Goal: Transaction & Acquisition: Purchase product/service

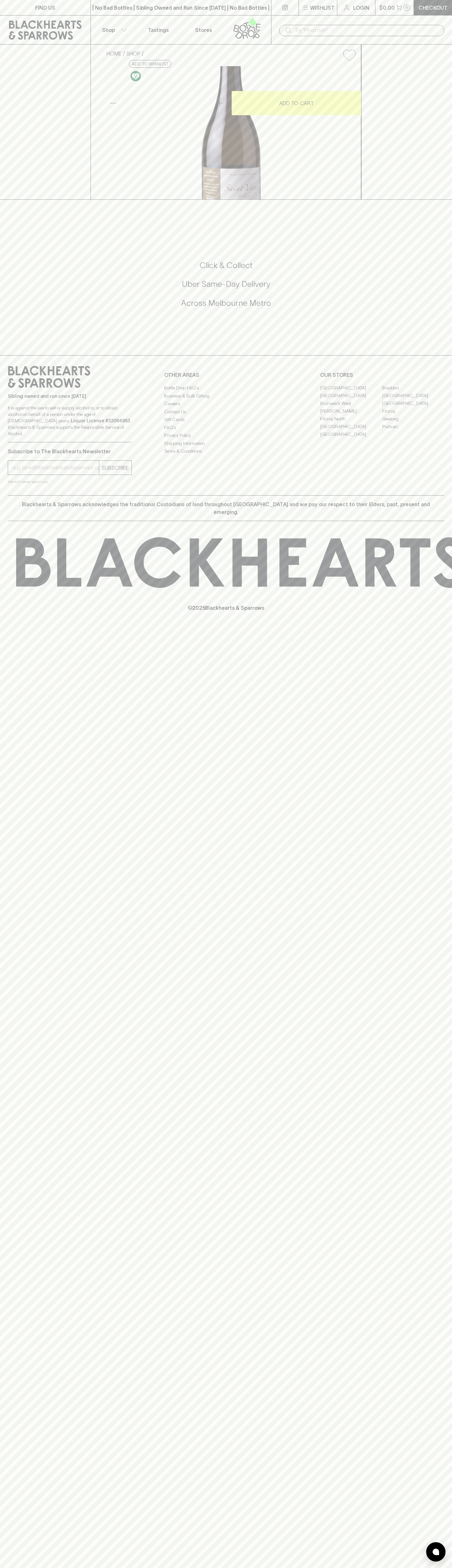
click at [433, 2] on link "Checkout" at bounding box center [432, 7] width 38 height 15
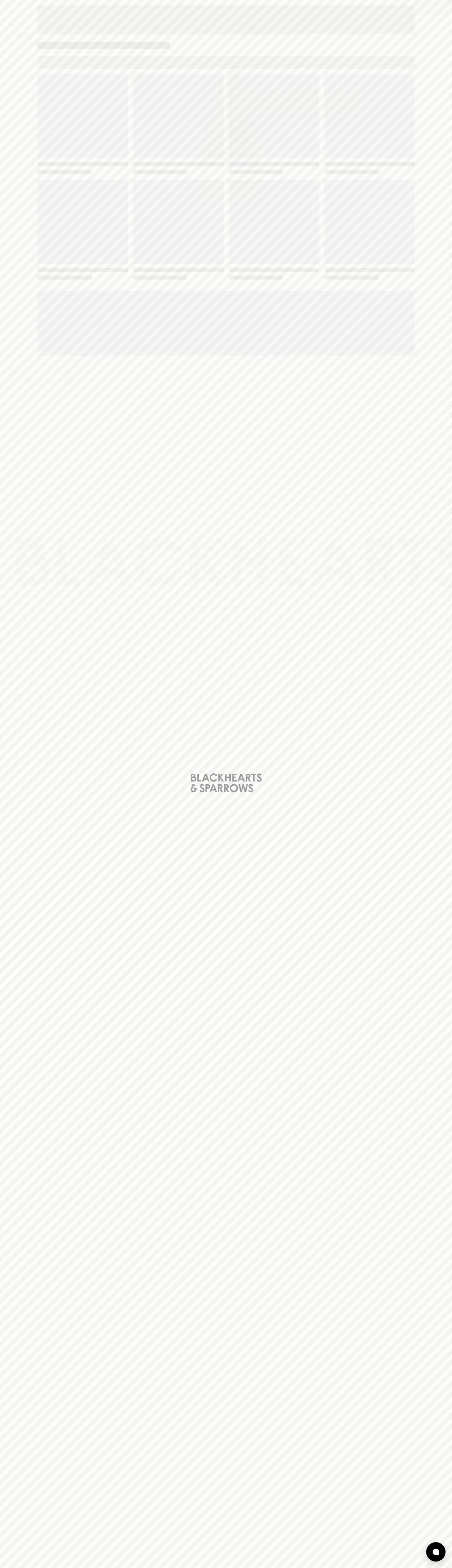
click at [436, 774] on div "Loading" at bounding box center [226, 784] width 452 height 1568
click at [304, 1568] on html "FIND US | No Bad Bottles | Sibling Owned and Run Since [DATE] | No Bad Bottles …" at bounding box center [226, 784] width 452 height 1568
click at [6, 236] on div "Loading" at bounding box center [226, 784] width 452 height 1568
